Goal: Task Accomplishment & Management: Manage account settings

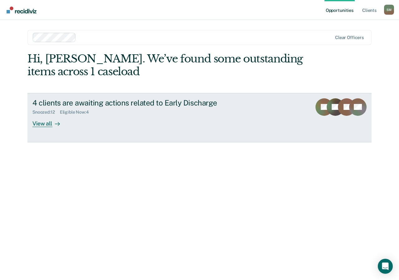
click at [41, 121] on div "View all" at bounding box center [49, 121] width 35 height 12
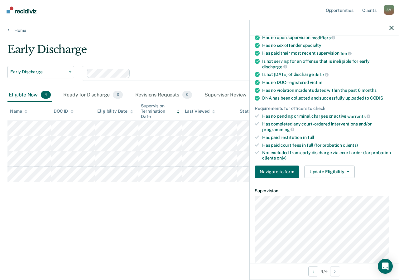
scroll to position [125, 0]
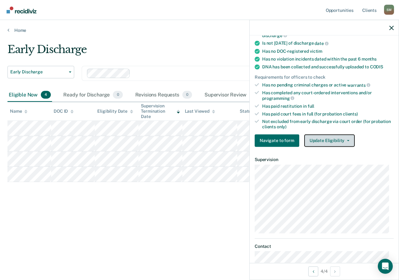
click at [322, 138] on button "Update Eligibility" at bounding box center [329, 140] width 51 height 12
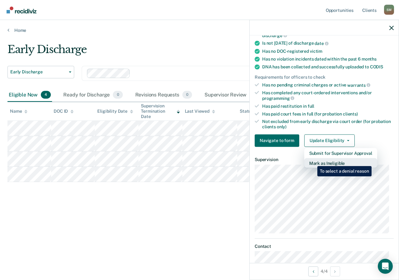
click at [313, 161] on button "Mark as Ineligible" at bounding box center [340, 163] width 73 height 10
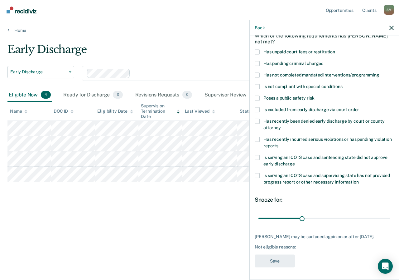
scroll to position [7, 0]
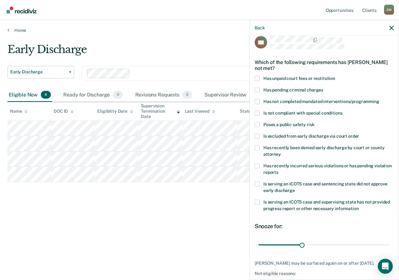
click at [259, 146] on span at bounding box center [257, 147] width 5 height 5
click at [281, 152] on input "Has recently been denied early discharge by court or county attorney" at bounding box center [281, 152] width 0 height 0
drag, startPoint x: 270, startPoint y: 244, endPoint x: 390, endPoint y: 242, distance: 120.1
click at [390, 242] on input "range" at bounding box center [325, 244] width 132 height 11
drag, startPoint x: 382, startPoint y: 244, endPoint x: 321, endPoint y: 249, distance: 61.3
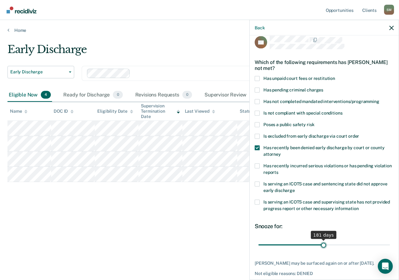
type input "181"
click at [321, 249] on input "range" at bounding box center [325, 244] width 132 height 11
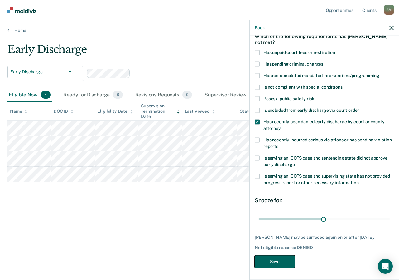
click at [274, 256] on button "Save" at bounding box center [275, 261] width 40 height 13
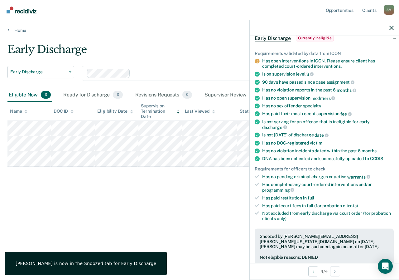
click at [393, 25] on div at bounding box center [324, 28] width 149 height 16
click at [392, 27] on icon "button" at bounding box center [392, 28] width 4 height 4
